Goal: Task Accomplishment & Management: Manage account settings

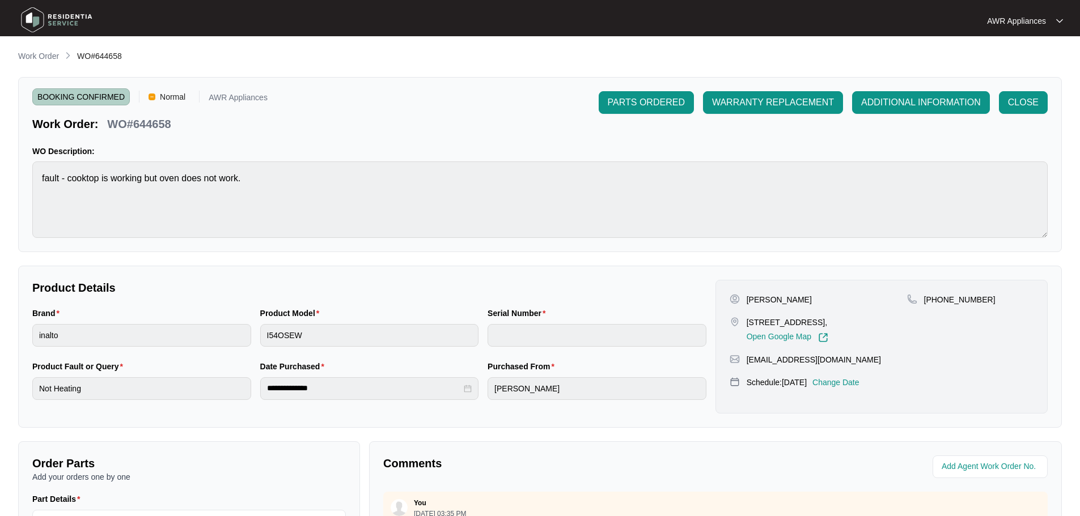
click at [35, 17] on img at bounding box center [56, 20] width 79 height 34
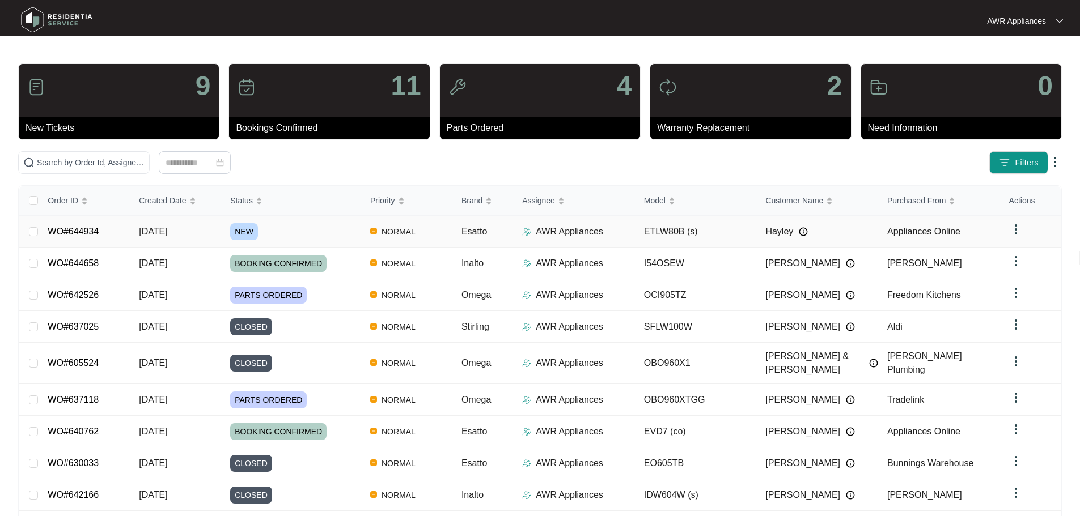
click at [166, 241] on td "[DATE]" at bounding box center [175, 232] width 91 height 32
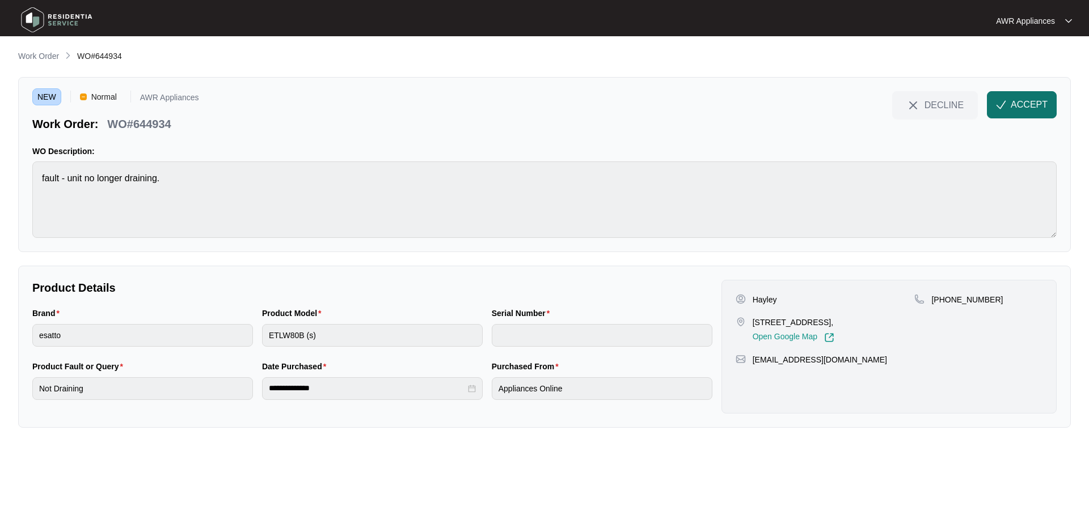
click at [1017, 104] on span "ACCEPT" at bounding box center [1028, 105] width 37 height 14
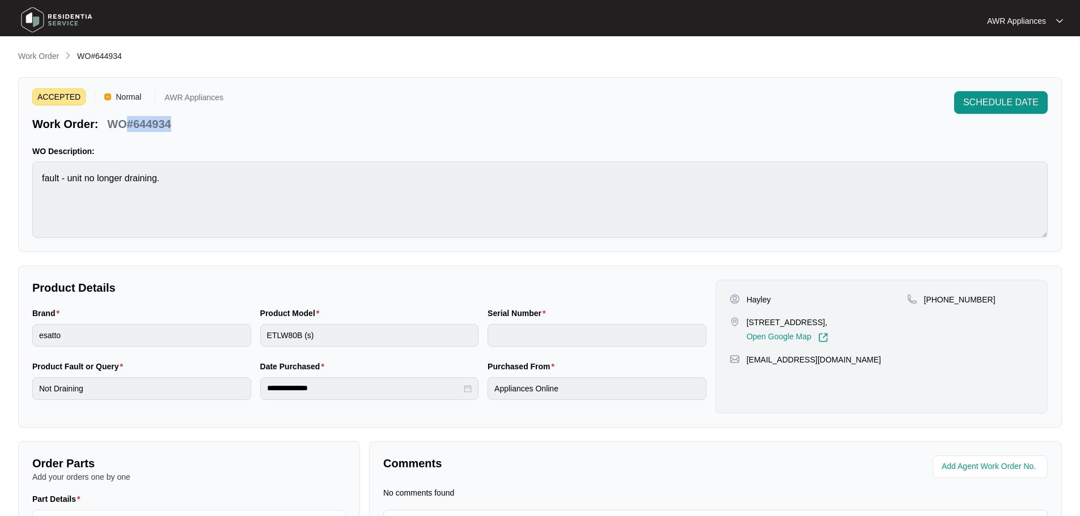
drag, startPoint x: 130, startPoint y: 121, endPoint x: 175, endPoint y: 121, distance: 45.4
click at [175, 121] on div "WO#644934" at bounding box center [139, 122] width 73 height 20
copy p "#644934"
drag, startPoint x: 744, startPoint y: 363, endPoint x: 850, endPoint y: 363, distance: 106.6
click at [850, 363] on div "[EMAIL_ADDRESS][DOMAIN_NAME]" at bounding box center [882, 359] width 304 height 11
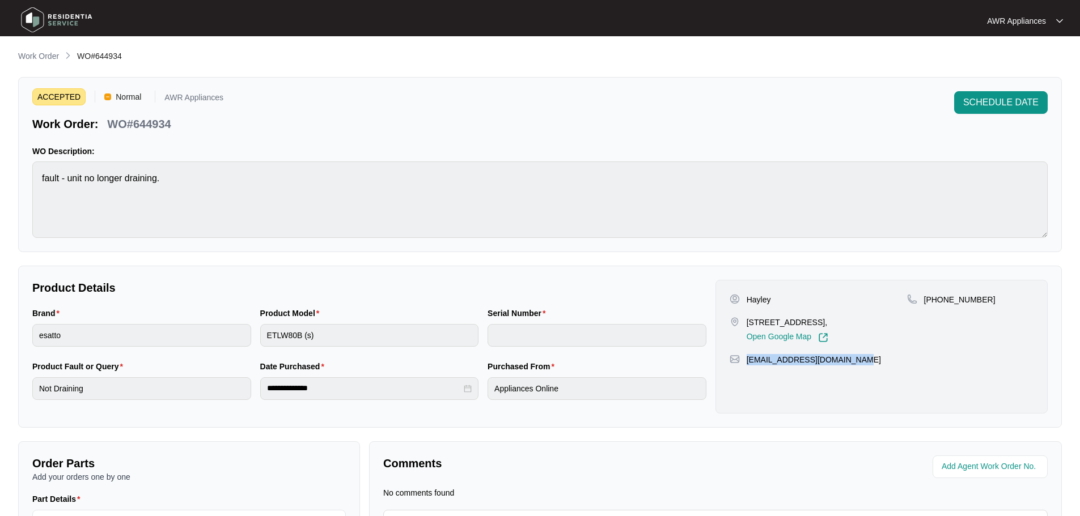
copy p "[EMAIL_ADDRESS][DOMAIN_NAME]"
drag, startPoint x: 937, startPoint y: 300, endPoint x: 980, endPoint y: 295, distance: 44.0
click at [980, 295] on div "[PHONE_NUMBER]" at bounding box center [970, 299] width 126 height 11
copy p "419217270"
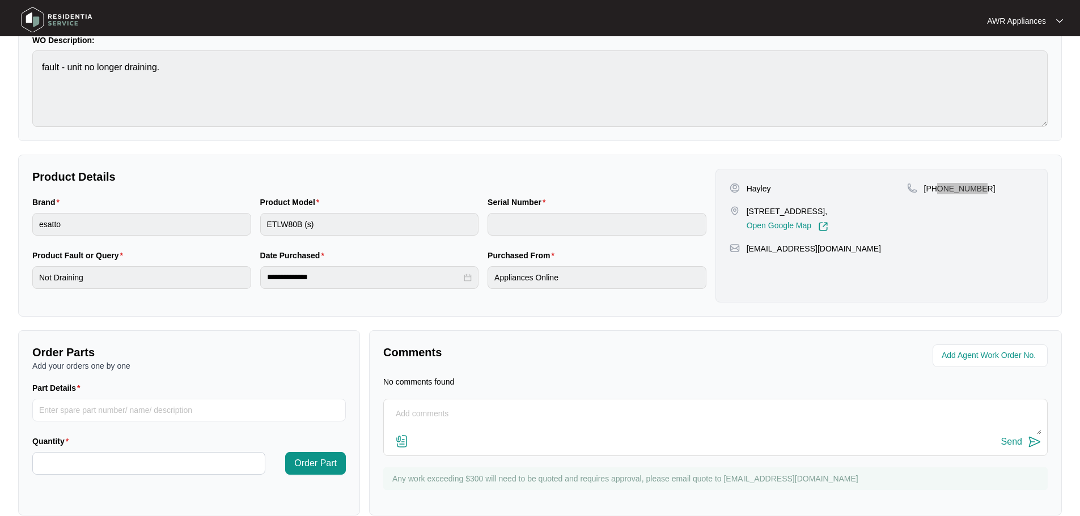
scroll to position [129, 0]
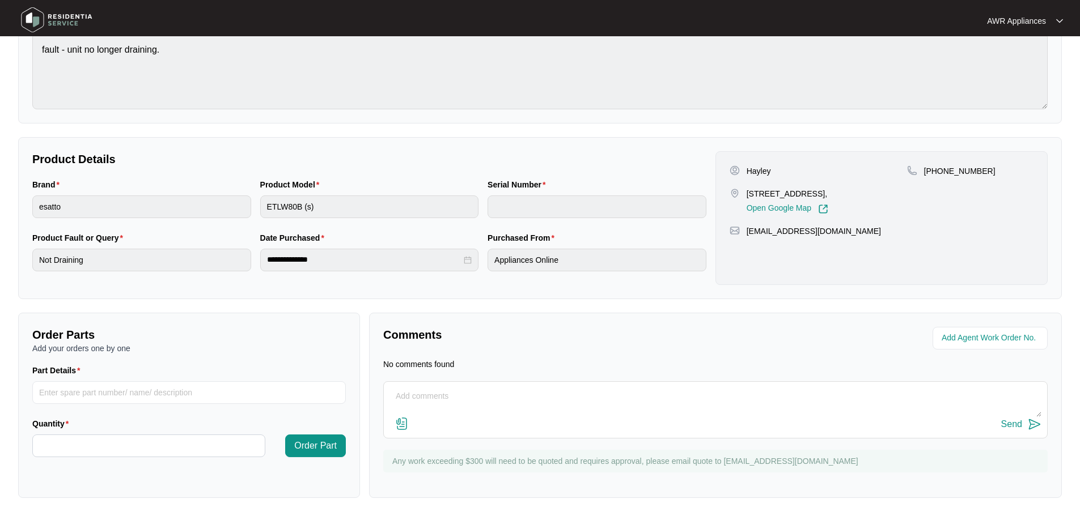
click at [425, 388] on textarea at bounding box center [715, 402] width 652 height 29
type textarea "Left message for customer to call us"
click at [1019, 426] on div "Send" at bounding box center [1011, 425] width 21 height 10
